Goal: Transaction & Acquisition: Purchase product/service

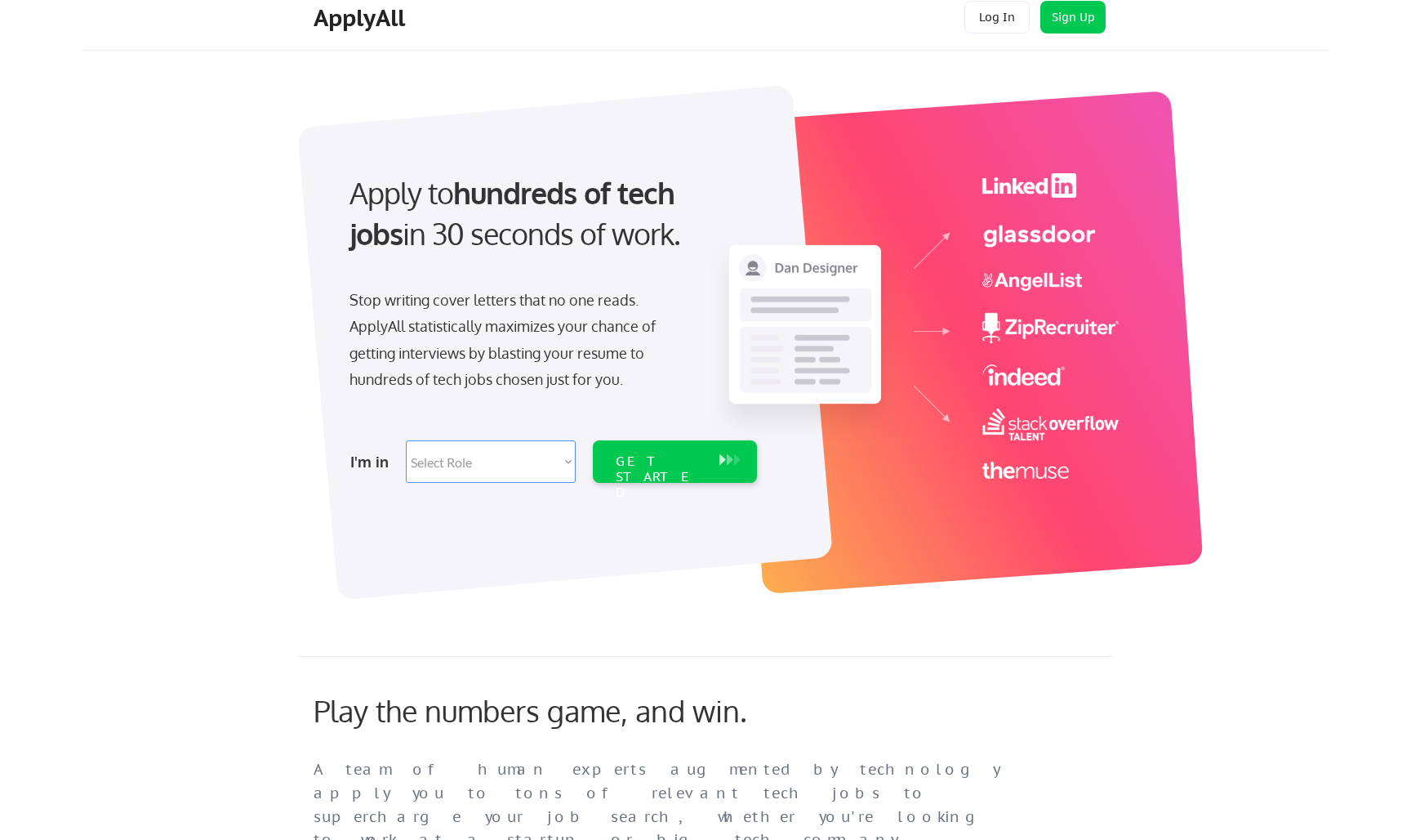
scroll to position [18, 0]
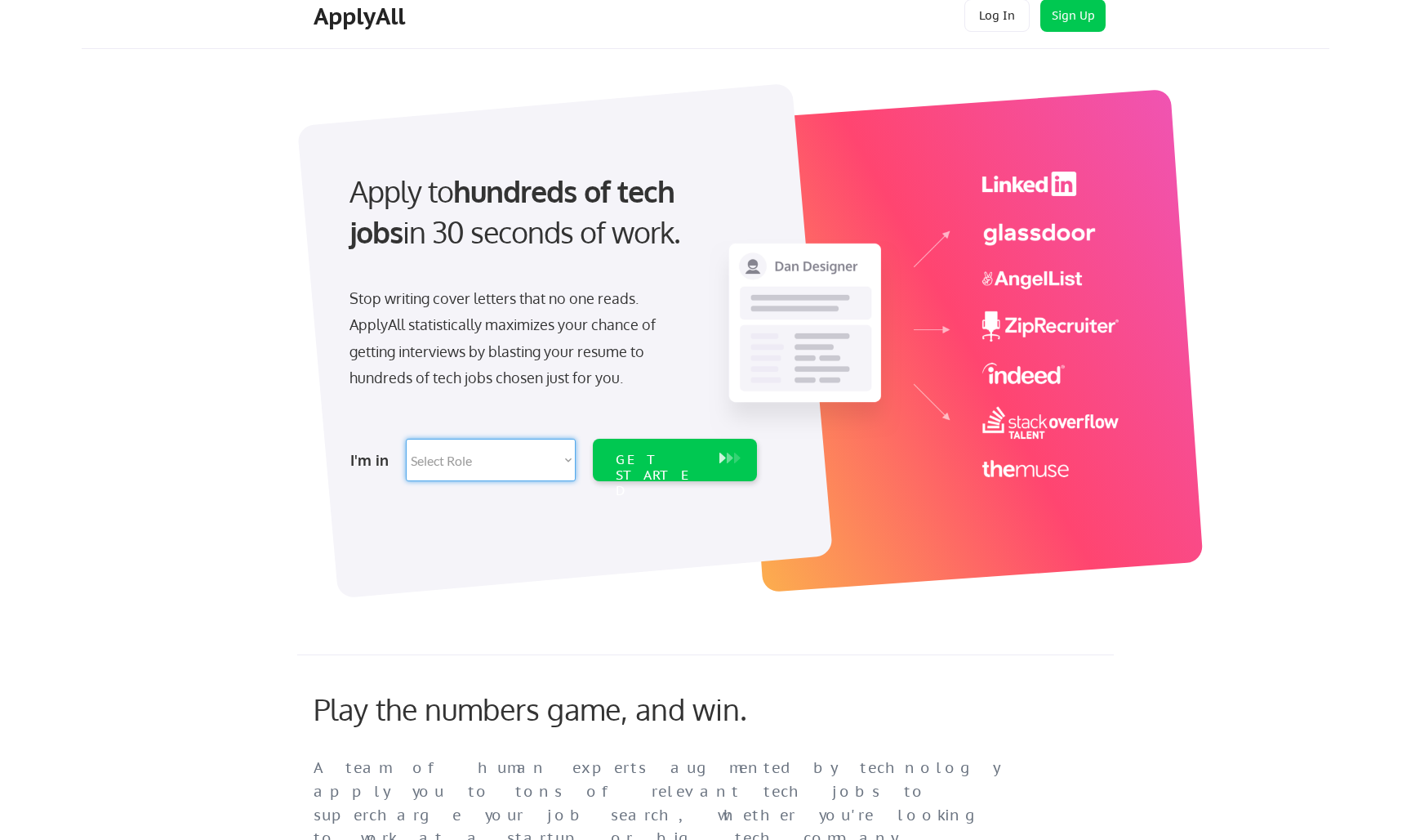
select select ""data_science___analytics""
click at [707, 465] on div "GET STARTED" at bounding box center [659, 459] width 104 height 42
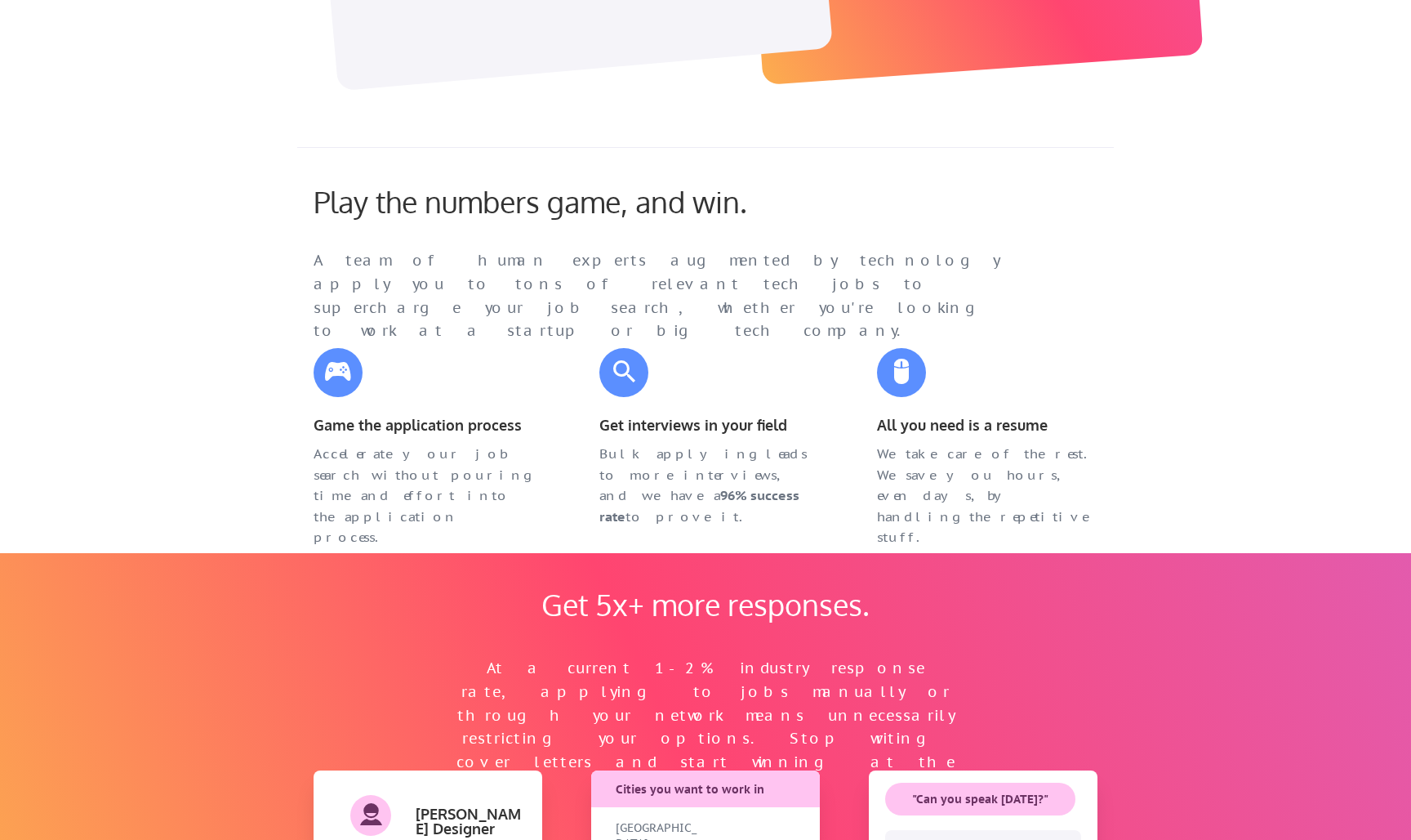
select select ""data_science___analytics""
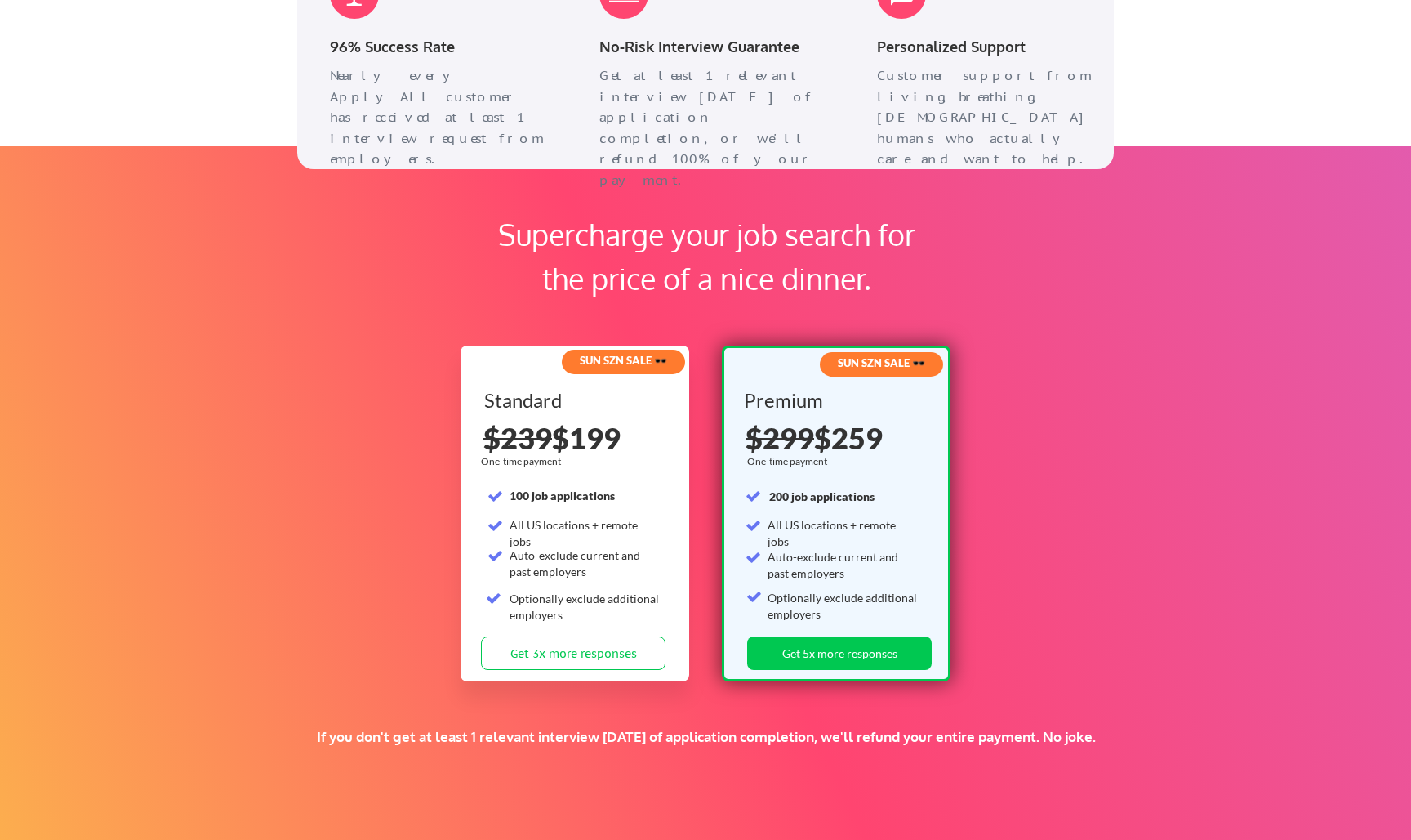
scroll to position [2256, 0]
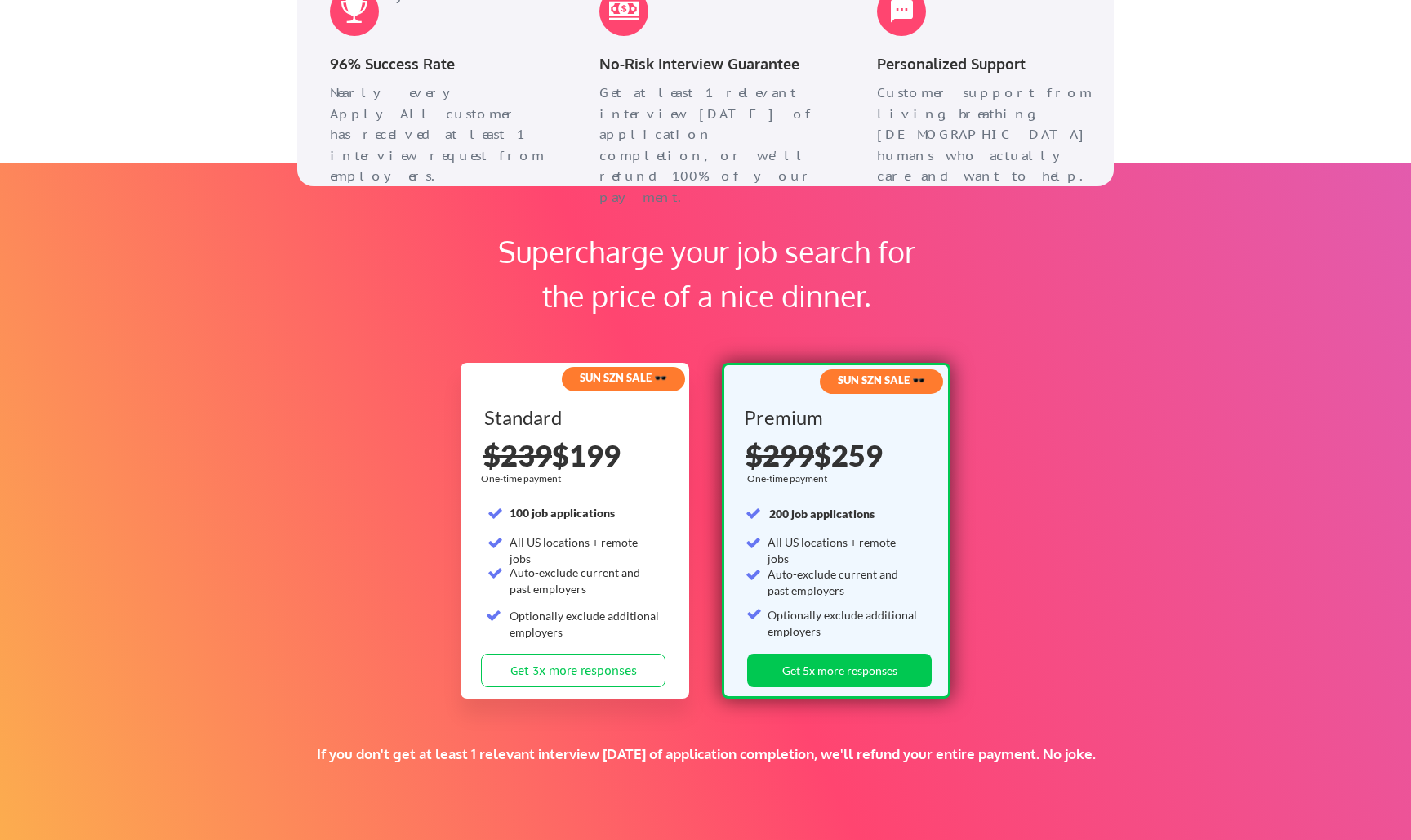
click at [772, 511] on strong "200 job applications" at bounding box center [822, 513] width 106 height 14
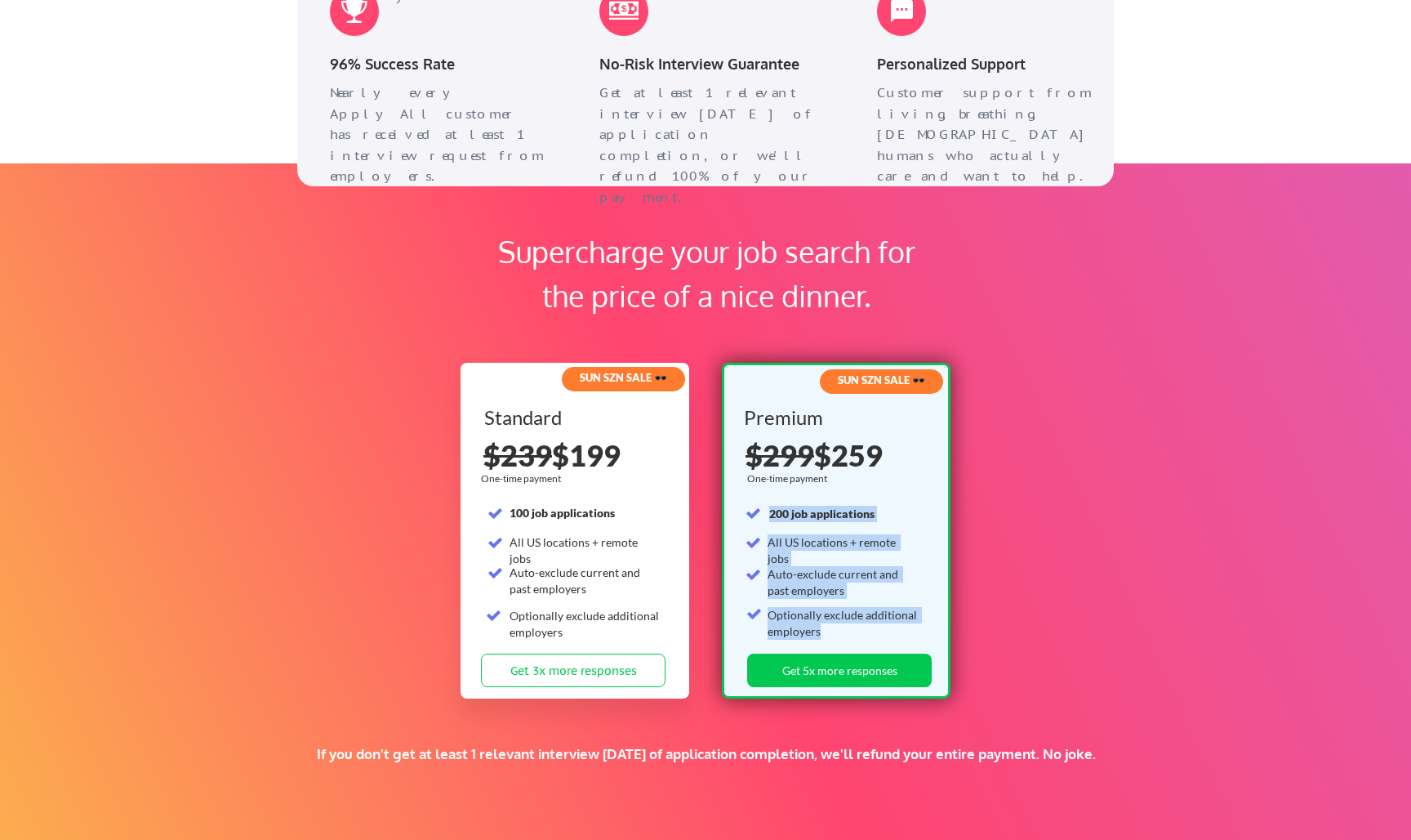
drag, startPoint x: 772, startPoint y: 511, endPoint x: 785, endPoint y: 618, distance: 107.8
click at [786, 619] on div "Premium One-time payment 200 job applications All US locations + remote jobs Au…" at bounding box center [836, 530] width 185 height 245
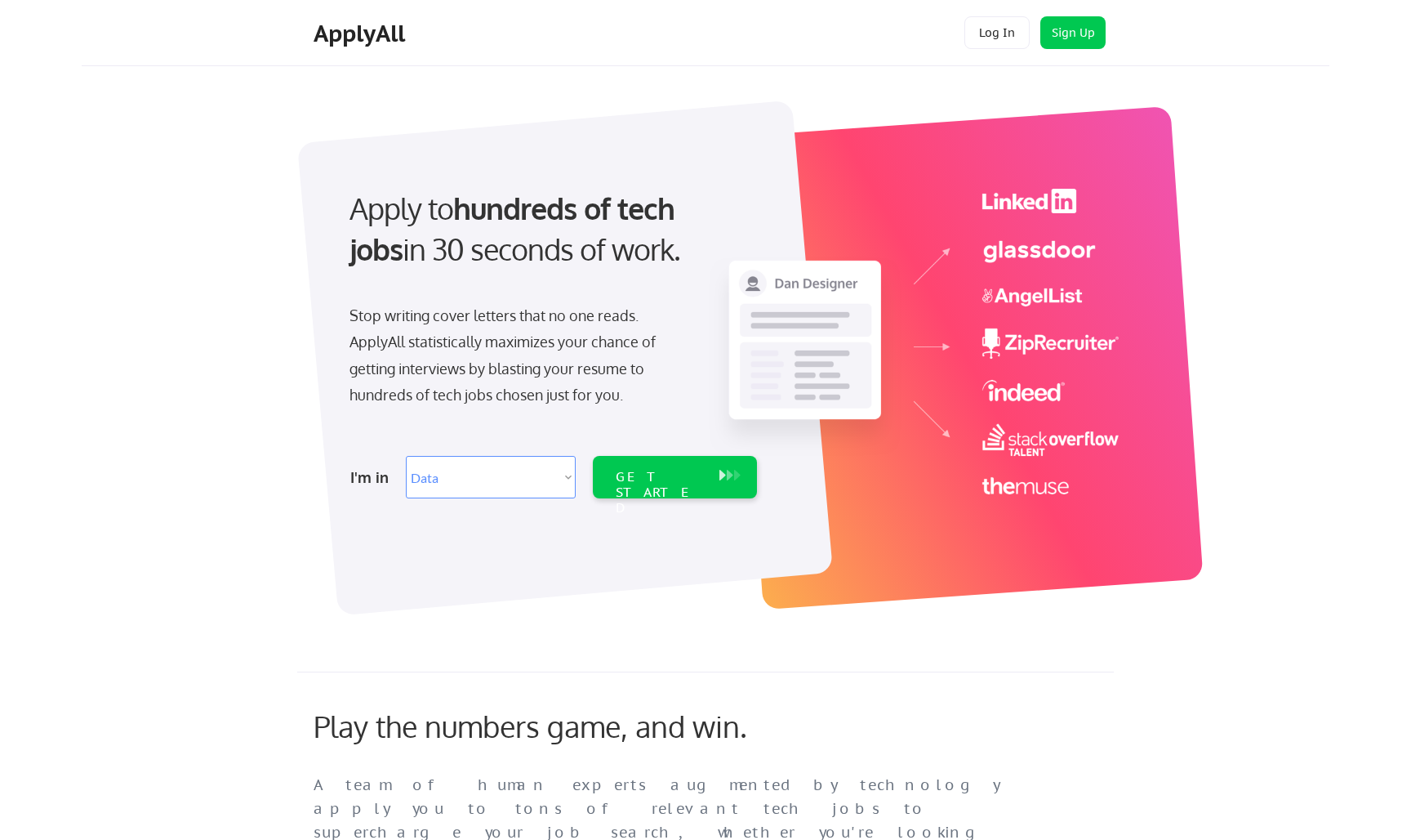
scroll to position [0, 0]
